Goal: Find contact information: Find contact information

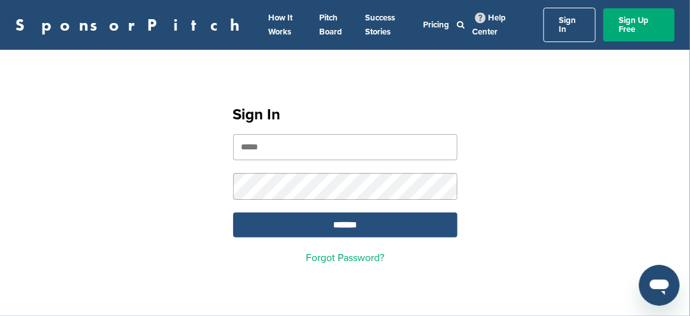
type input "**********"
click at [352, 222] on input "*******" at bounding box center [345, 224] width 224 height 25
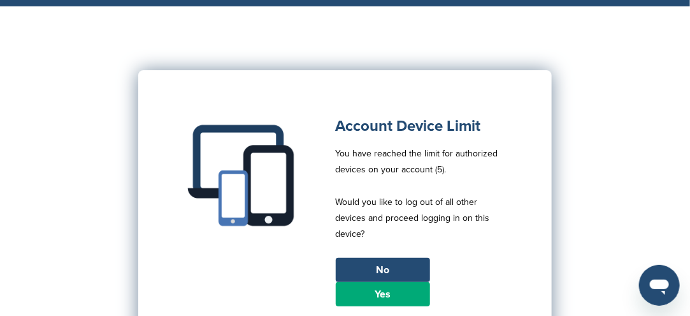
scroll to position [127, 0]
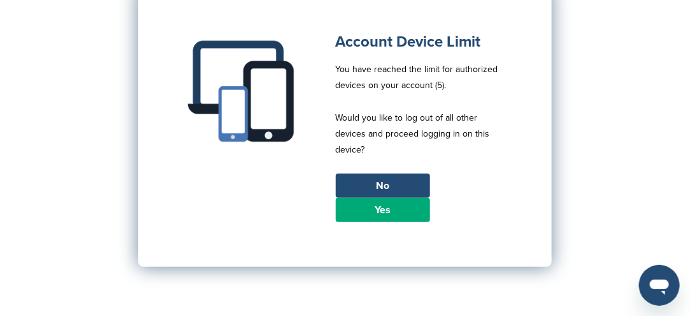
click at [388, 200] on link "Yes" at bounding box center [383, 210] width 94 height 24
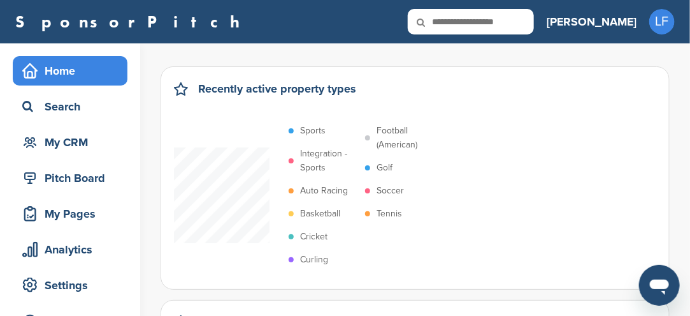
click at [310, 132] on p "Sports" at bounding box center [312, 131] width 25 height 14
click at [381, 187] on p "Soccer" at bounding box center [390, 191] width 27 height 14
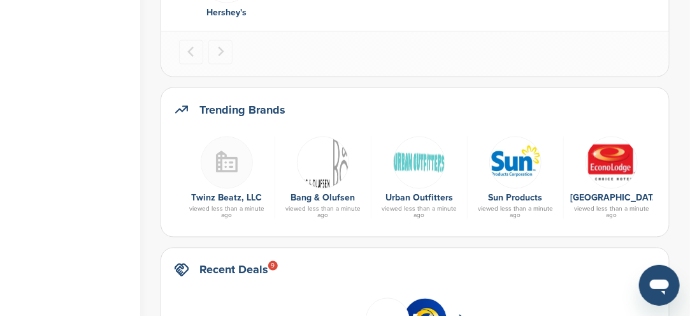
scroll to position [637, 0]
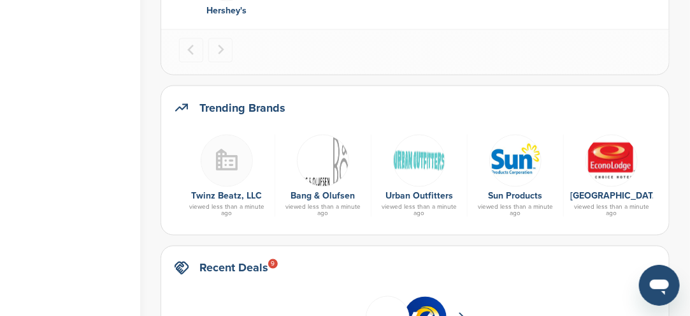
click at [319, 178] on img at bounding box center [323, 160] width 52 height 52
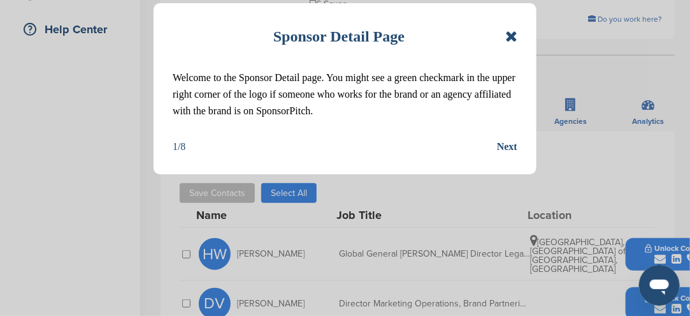
scroll to position [319, 0]
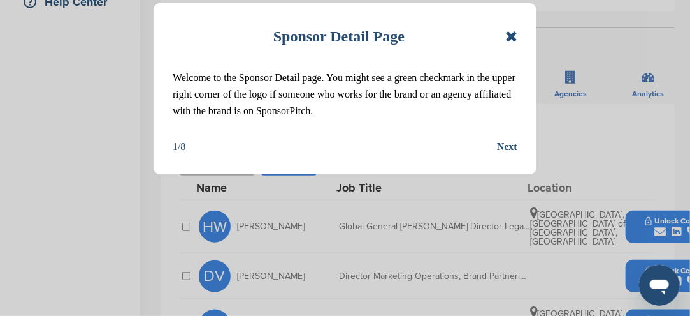
click at [508, 36] on icon at bounding box center [511, 36] width 12 height 15
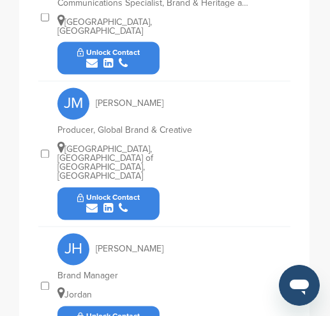
scroll to position [1566, 0]
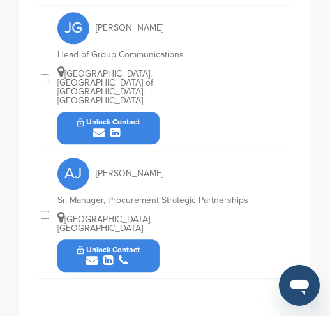
click at [136, 254] on div "submit" at bounding box center [108, 260] width 63 height 12
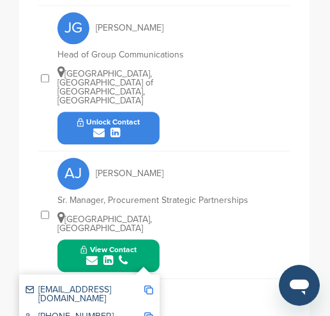
click at [150, 285] on img at bounding box center [148, 289] width 9 height 9
click at [147, 285] on img at bounding box center [148, 289] width 9 height 9
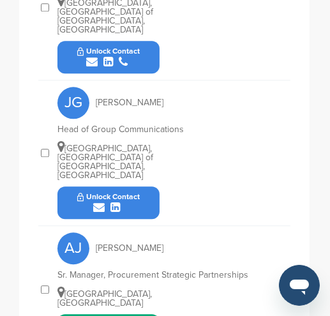
scroll to position [1546, 0]
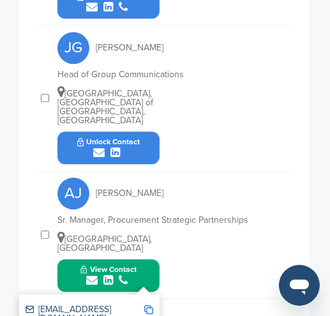
click at [199, 241] on div "AJ Anni Johansen Sr. Manager, Procurement Strategic Partnerships Central Denmar…" at bounding box center [173, 234] width 233 height 127
click at [162, 210] on div "AJ Anni Johansen Sr. Manager, Procurement Strategic Partnerships Central Denmar…" at bounding box center [173, 234] width 233 height 127
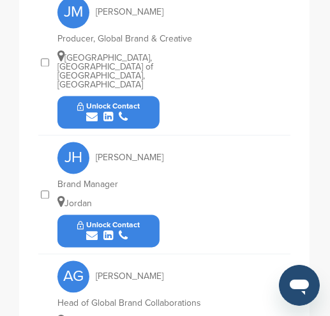
scroll to position [973, 0]
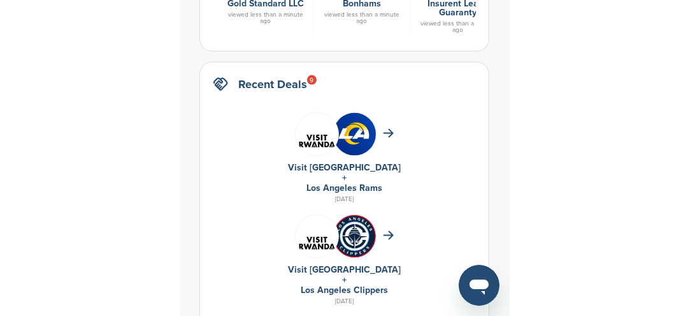
scroll to position [637, 0]
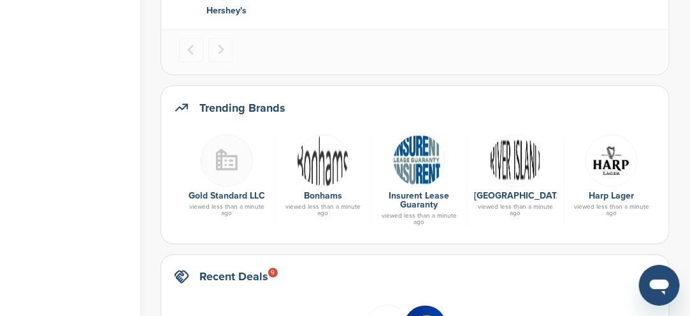
click at [323, 171] on img at bounding box center [323, 160] width 52 height 52
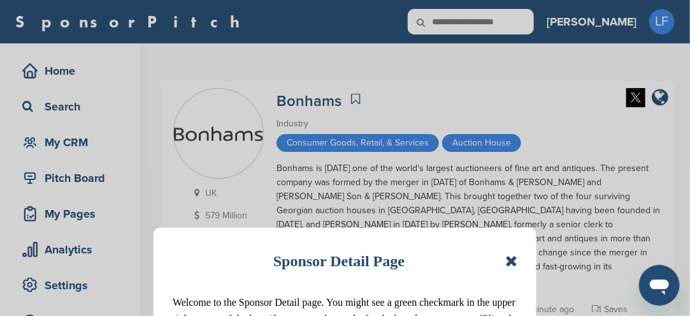
click at [513, 259] on icon at bounding box center [511, 260] width 12 height 15
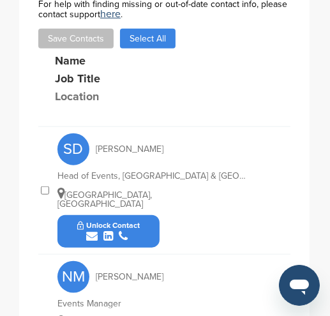
scroll to position [615, 0]
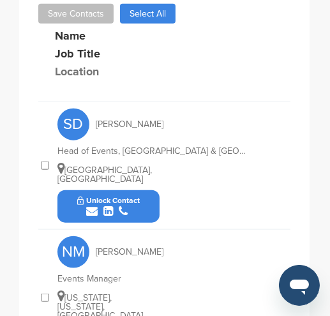
click at [130, 205] on div "submit" at bounding box center [108, 211] width 63 height 12
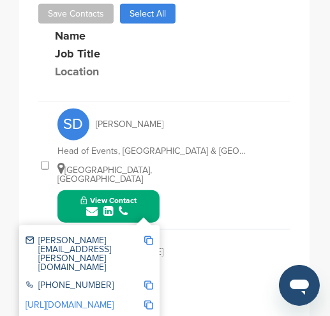
click at [148, 236] on img at bounding box center [148, 240] width 9 height 9
click at [149, 236] on img at bounding box center [148, 240] width 9 height 9
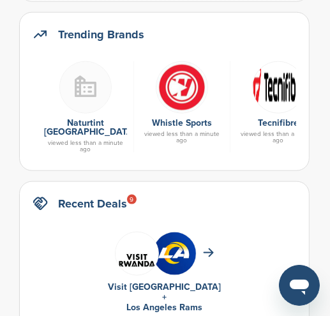
scroll to position [701, 0]
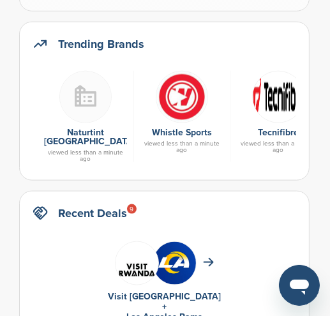
click at [180, 101] on img at bounding box center [182, 97] width 52 height 52
click at [180, 103] on img at bounding box center [182, 97] width 52 height 52
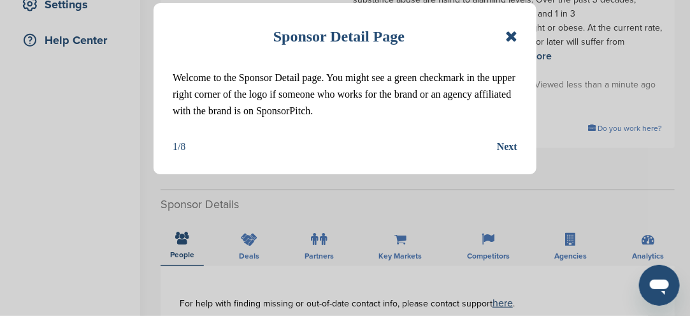
scroll to position [255, 0]
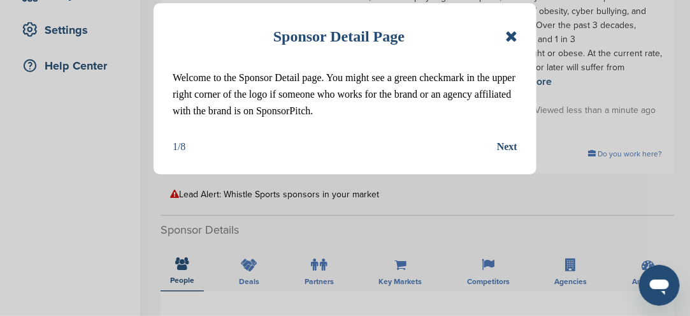
click at [329, 36] on icon at bounding box center [511, 36] width 12 height 15
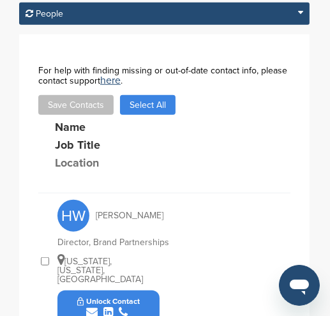
scroll to position [580, 0]
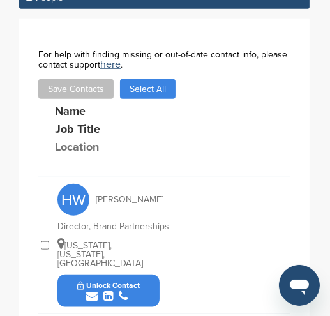
click at [138, 290] on div "submit" at bounding box center [108, 296] width 63 height 12
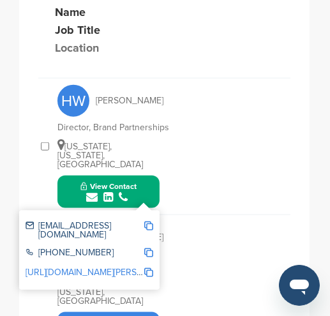
scroll to position [708, 0]
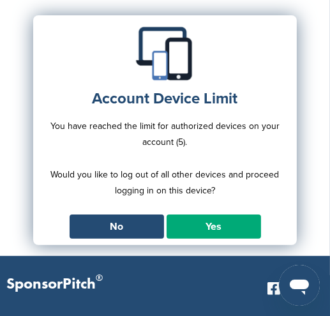
click at [200, 226] on link "Yes" at bounding box center [213, 226] width 94 height 24
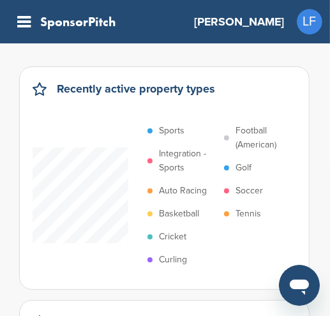
click at [177, 127] on p "Sports" at bounding box center [171, 131] width 25 height 14
click at [238, 189] on p "Soccer" at bounding box center [248, 191] width 27 height 14
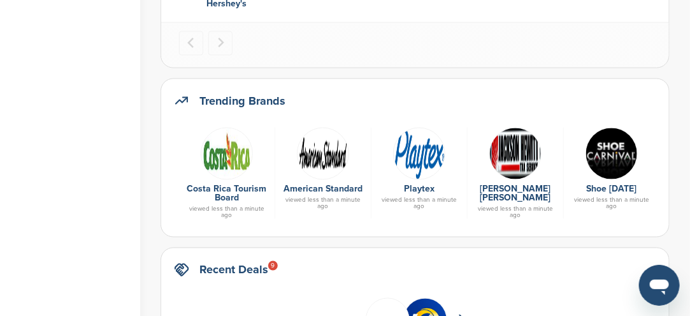
scroll to position [637, 0]
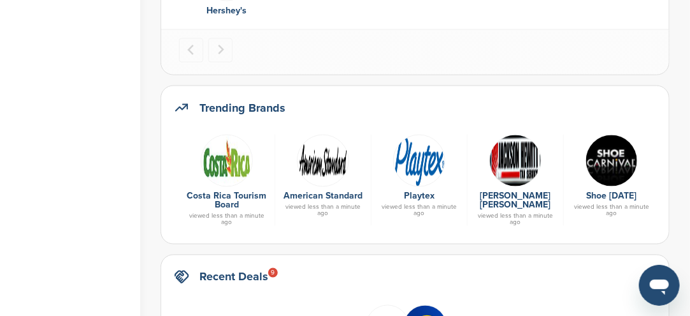
click at [329, 166] on img at bounding box center [419, 160] width 52 height 52
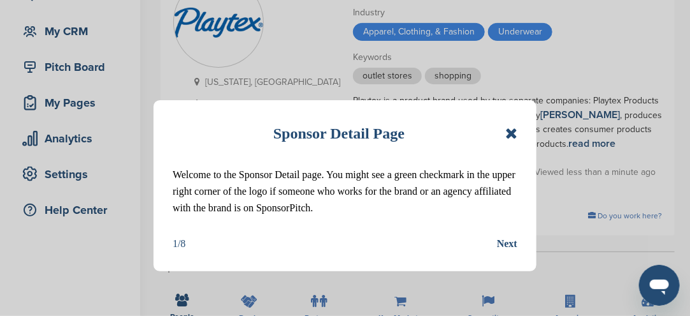
scroll to position [127, 0]
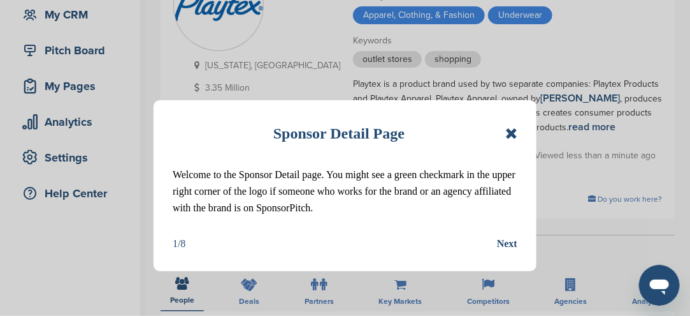
click at [514, 138] on icon at bounding box center [511, 133] width 12 height 15
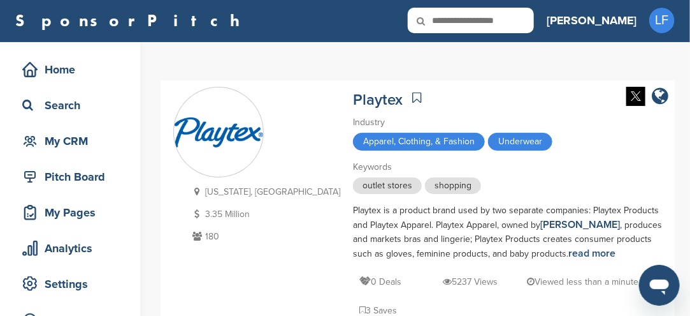
scroll to position [0, 0]
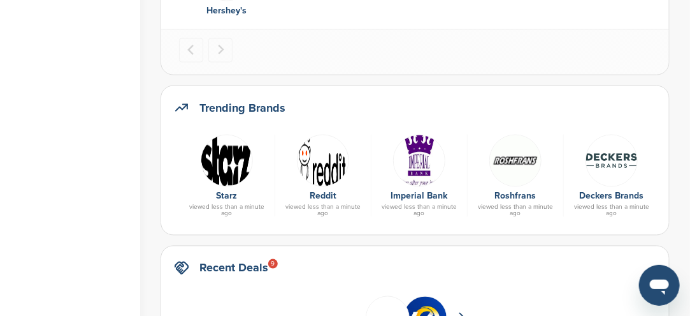
click at [216, 174] on img at bounding box center [227, 160] width 52 height 52
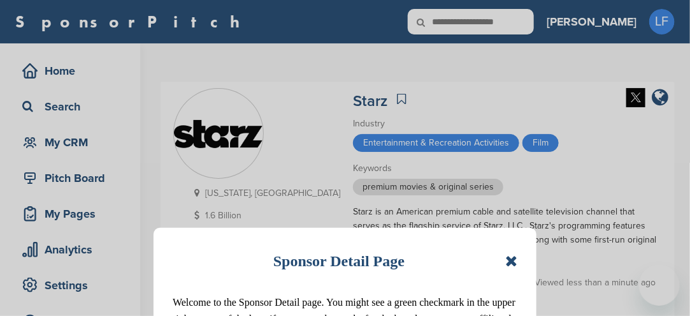
click at [225, 178] on div "Sponsor Detail Page Welcome to the Sponsor Detail page. You might see a green c…" at bounding box center [345, 158] width 690 height 316
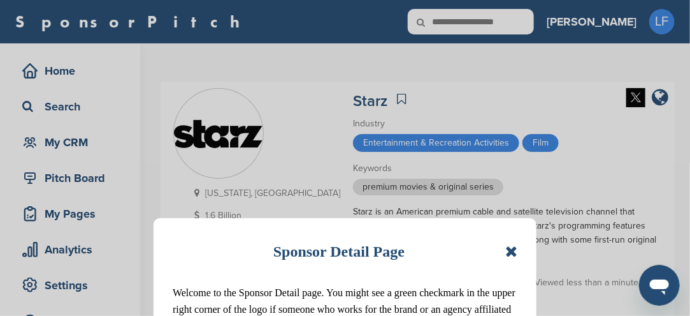
scroll to position [64, 0]
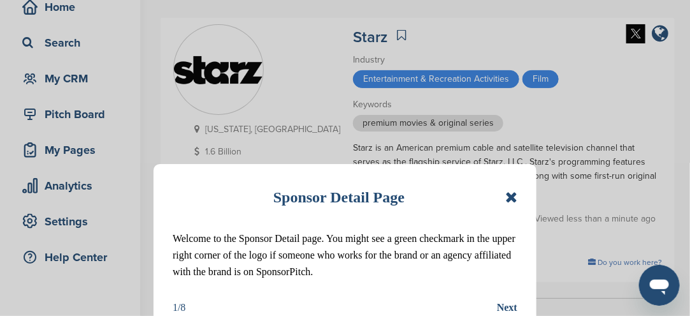
click at [517, 200] on icon at bounding box center [511, 196] width 12 height 15
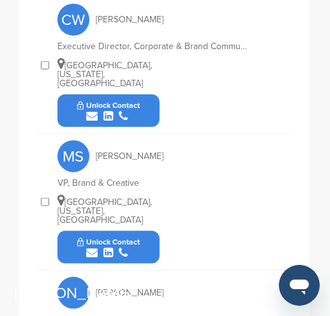
scroll to position [646, 0]
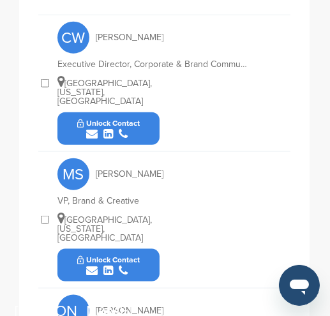
click at [141, 246] on button "Unlock Contact" at bounding box center [109, 265] width 94 height 38
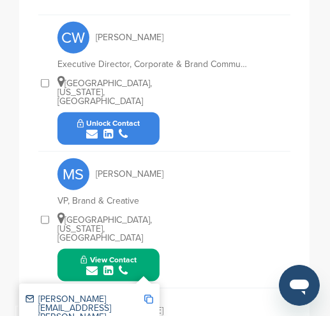
click at [149, 294] on img at bounding box center [148, 298] width 9 height 9
click at [149, 235] on span "Copied!" at bounding box center [158, 240] width 28 height 12
